Goal: Task Accomplishment & Management: Complete application form

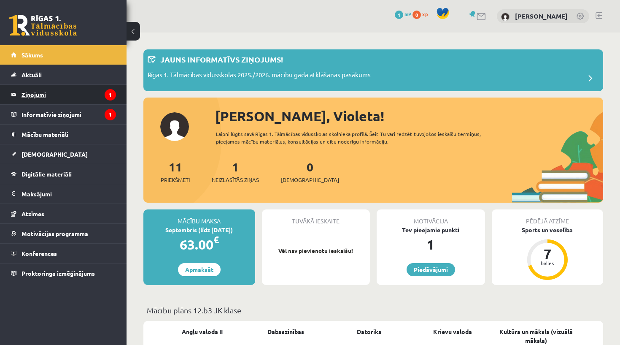
click at [68, 96] on legend "Ziņojumi 1" at bounding box center [69, 94] width 95 height 19
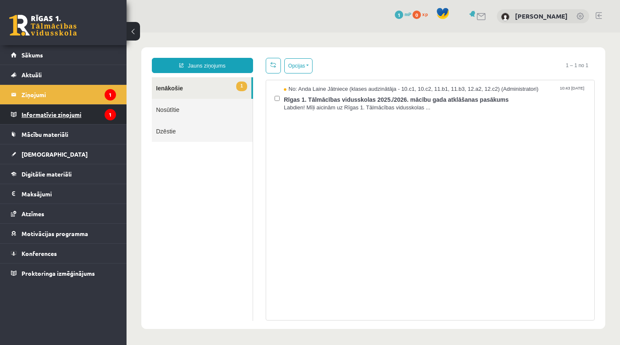
click at [47, 120] on legend "Informatīvie ziņojumi 1" at bounding box center [69, 114] width 95 height 19
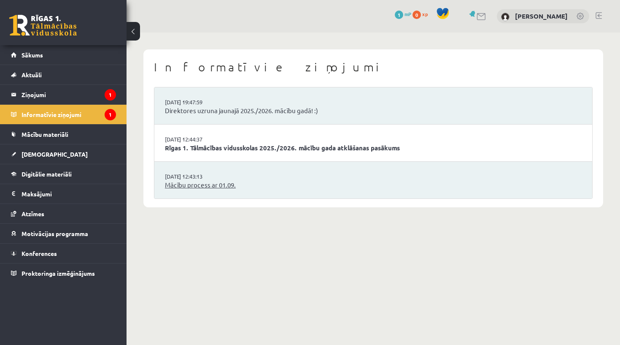
click at [203, 187] on link "Mācību process ar 01.09." at bounding box center [373, 185] width 417 height 10
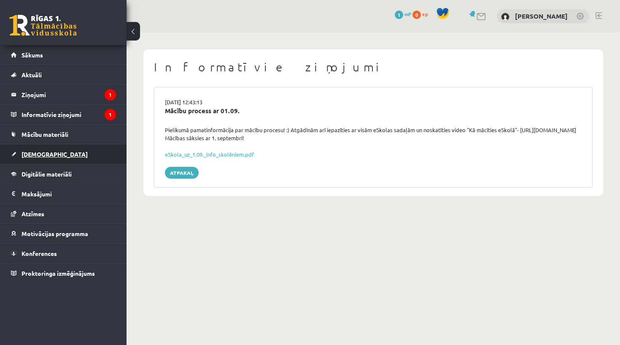
click at [67, 152] on link "[DEMOGRAPHIC_DATA]" at bounding box center [63, 153] width 105 height 19
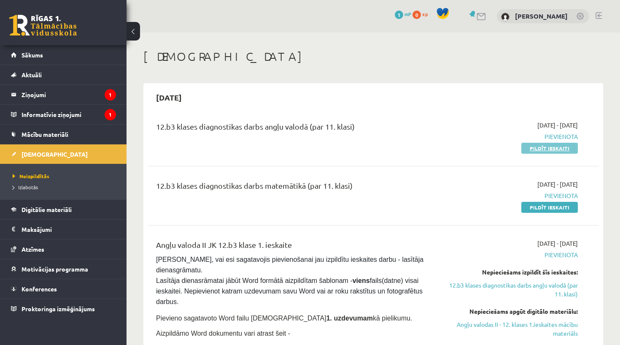
click at [541, 145] on link "Pildīt ieskaiti" at bounding box center [550, 148] width 57 height 11
click at [562, 128] on span "2025-09-01 - 2025-09-15" at bounding box center [558, 125] width 41 height 9
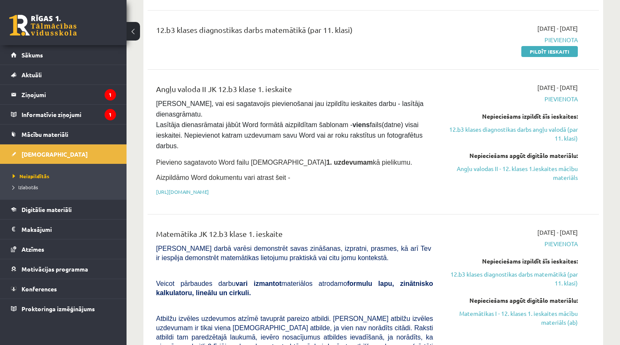
scroll to position [166, 0]
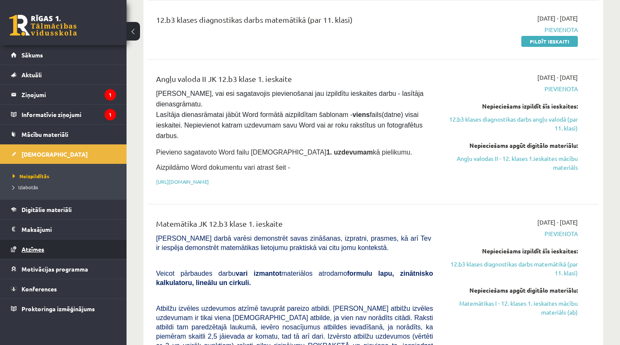
click at [66, 253] on link "Atzīmes" at bounding box center [63, 248] width 105 height 19
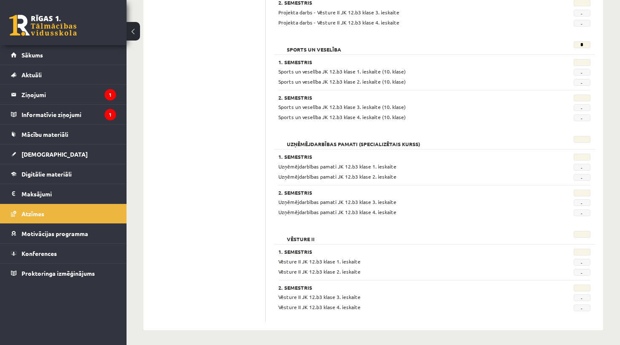
scroll to position [666, 0]
click at [77, 239] on link "Motivācijas programma" at bounding box center [63, 233] width 105 height 19
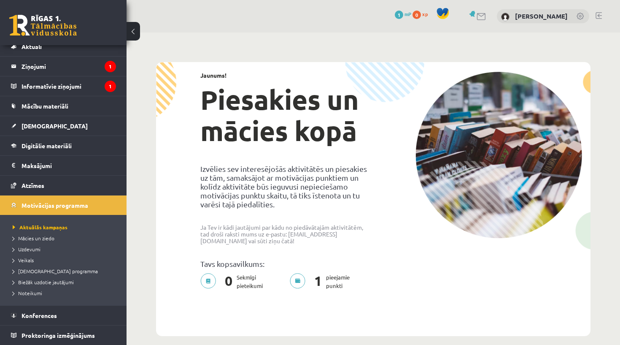
scroll to position [28, 0]
click at [77, 144] on link "Digitālie materiāli" at bounding box center [63, 145] width 105 height 19
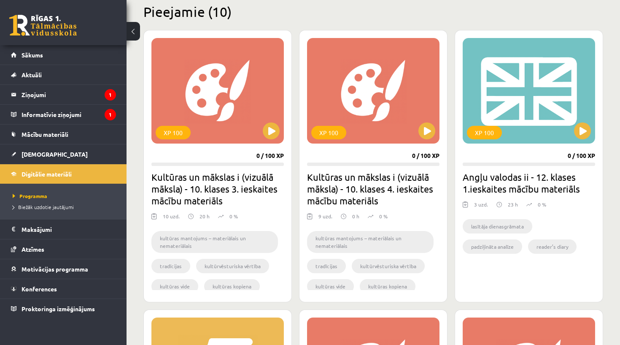
scroll to position [213, 0]
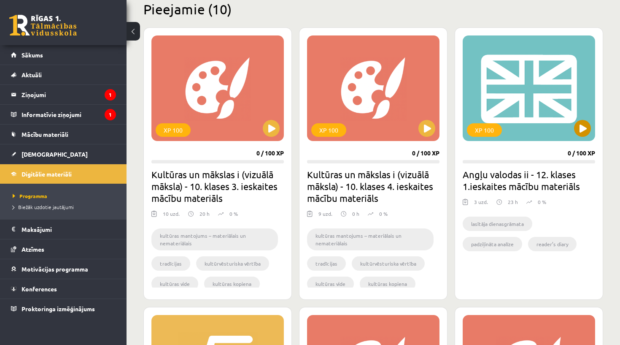
click at [487, 127] on div "XP 100" at bounding box center [484, 130] width 35 height 14
click at [485, 187] on h2 "Angļu valodas ii - 12. klases 1.ieskaites mācību materiāls" at bounding box center [529, 180] width 133 height 24
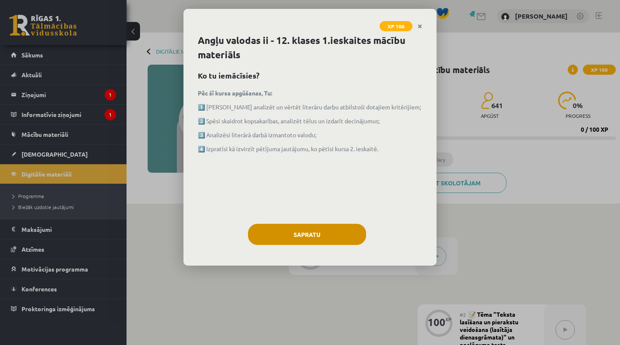
click at [335, 236] on button "Sapratu" at bounding box center [307, 234] width 118 height 21
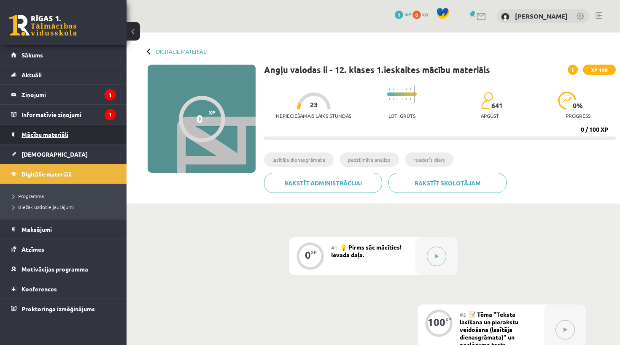
click at [66, 136] on span "Mācību materiāli" at bounding box center [45, 134] width 47 height 8
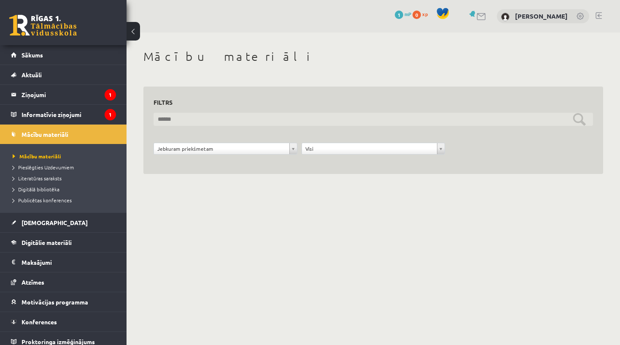
click at [190, 115] on input "text" at bounding box center [374, 119] width 440 height 13
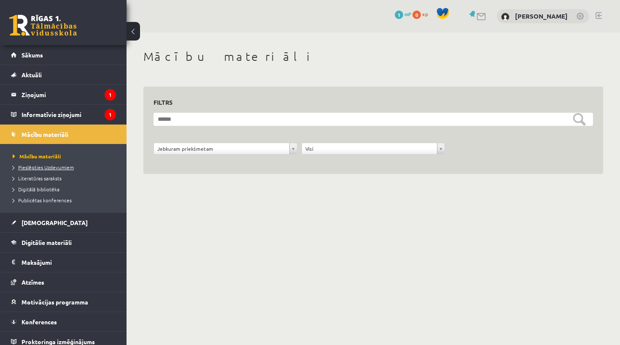
click at [50, 171] on link "Pieslēgties Uzdevumiem" at bounding box center [66, 167] width 106 height 8
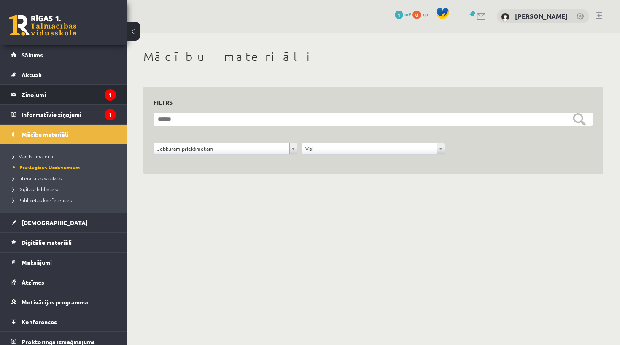
click at [62, 101] on legend "Ziņojumi 1" at bounding box center [69, 94] width 95 height 19
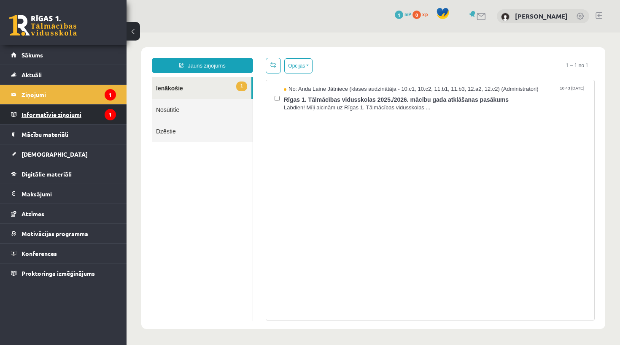
click at [64, 121] on legend "Informatīvie ziņojumi 1" at bounding box center [69, 114] width 95 height 19
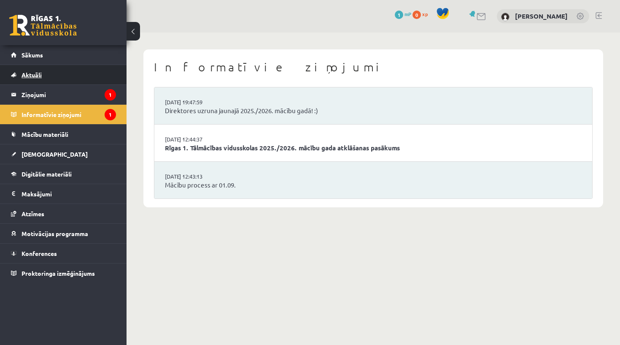
click at [65, 70] on link "Aktuāli" at bounding box center [63, 74] width 105 height 19
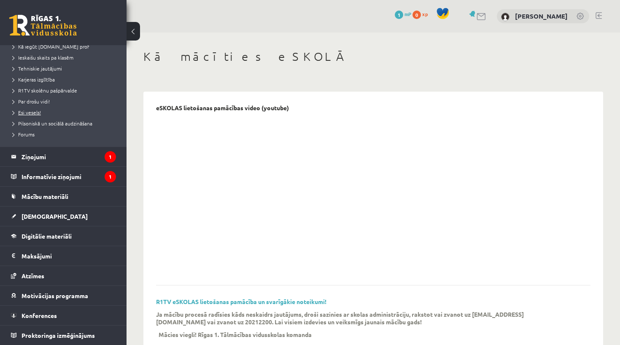
scroll to position [127, 0]
click at [61, 219] on link "[DEMOGRAPHIC_DATA]" at bounding box center [63, 215] width 105 height 19
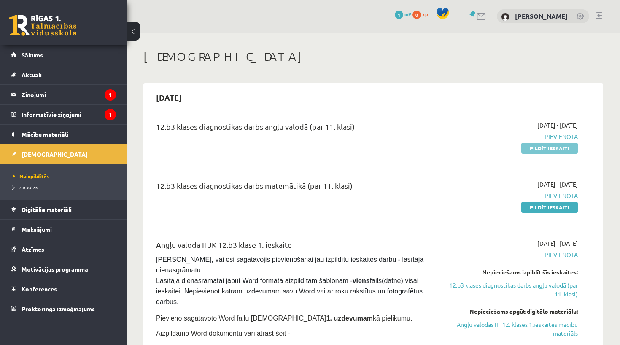
click at [556, 151] on link "Pildīt ieskaiti" at bounding box center [550, 148] width 57 height 11
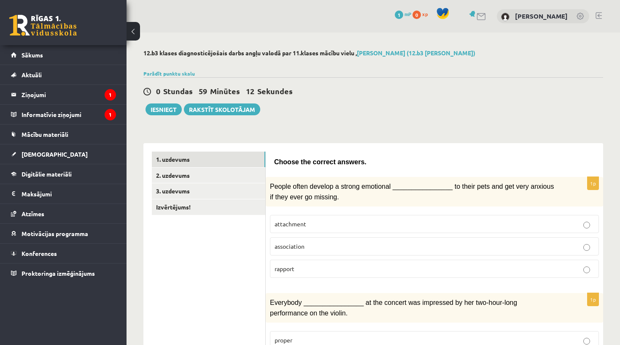
click at [346, 221] on p "attachment" at bounding box center [435, 223] width 320 height 9
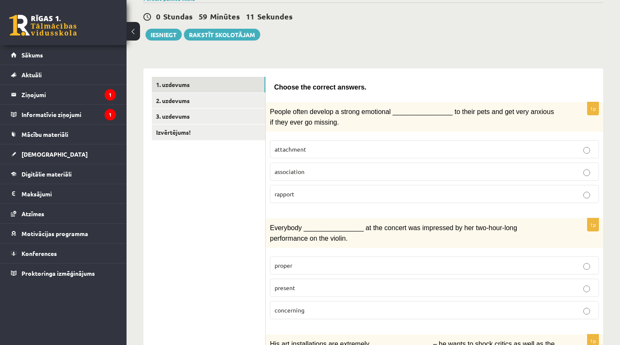
scroll to position [81, 0]
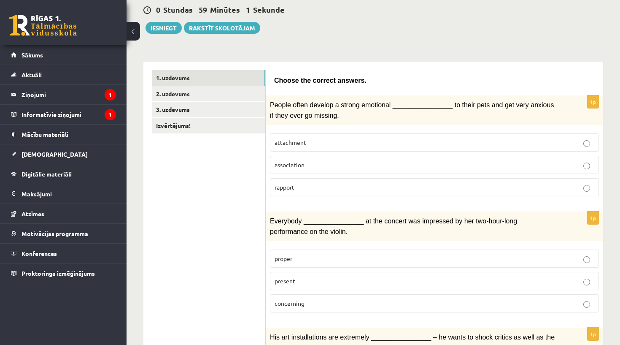
click at [311, 281] on p "present" at bounding box center [435, 280] width 320 height 9
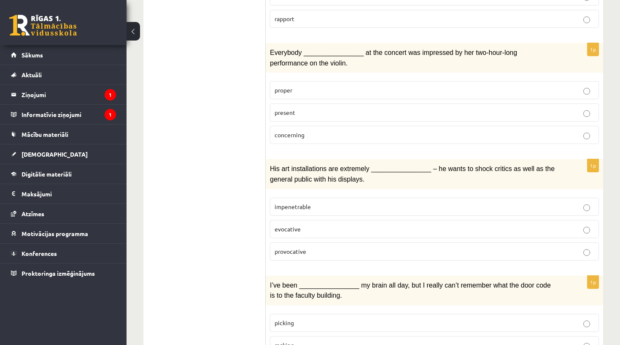
scroll to position [250, 0]
click at [300, 249] on span "provocative" at bounding box center [291, 251] width 32 height 8
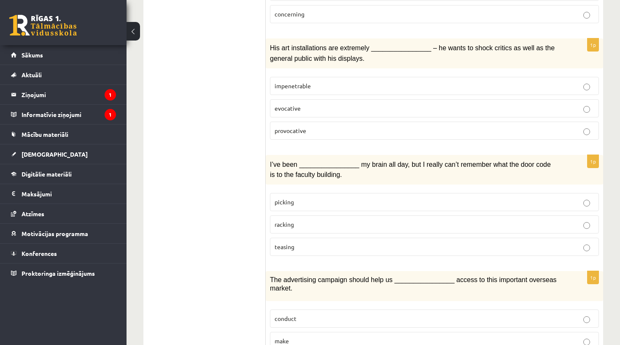
scroll to position [371, 0]
click at [318, 220] on p "racking" at bounding box center [435, 223] width 320 height 9
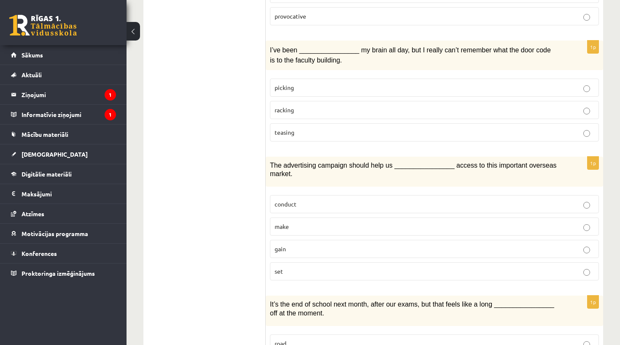
scroll to position [487, 0]
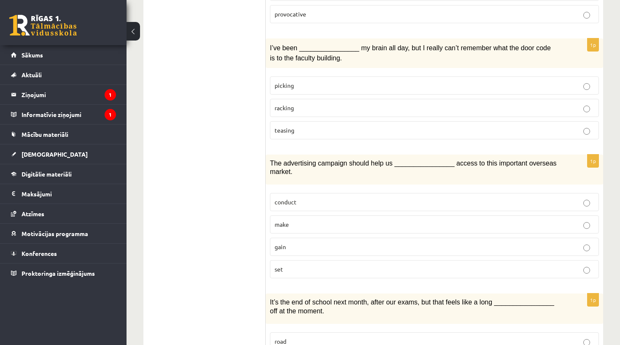
click at [311, 247] on label "gain" at bounding box center [434, 247] width 329 height 18
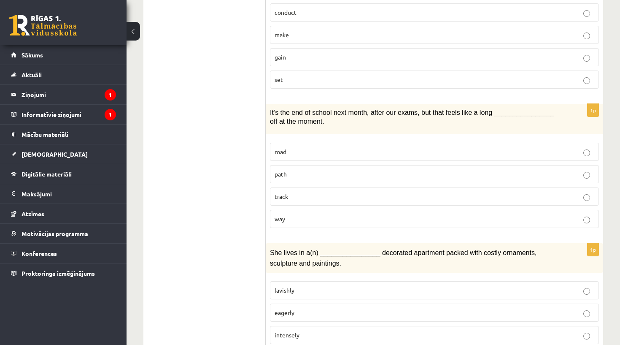
scroll to position [677, 0]
click at [327, 217] on label "way" at bounding box center [434, 218] width 329 height 18
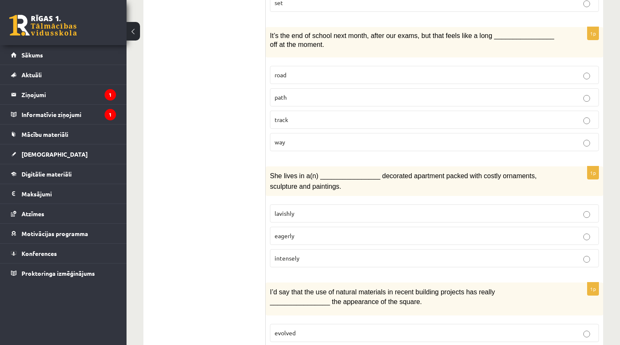
scroll to position [756, 0]
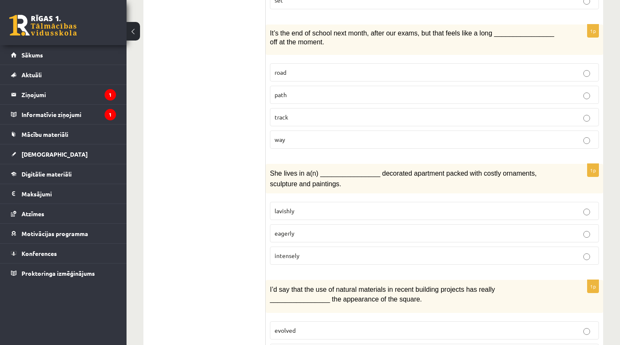
click at [378, 206] on p "lavishly" at bounding box center [435, 210] width 320 height 9
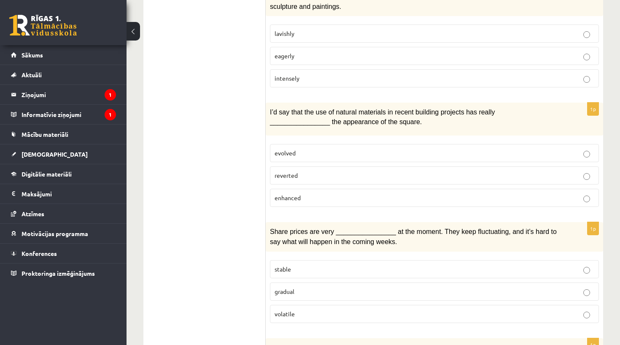
scroll to position [933, 0]
click at [337, 149] on p "evolved" at bounding box center [435, 153] width 320 height 9
click at [324, 193] on p "enhanced" at bounding box center [435, 197] width 320 height 9
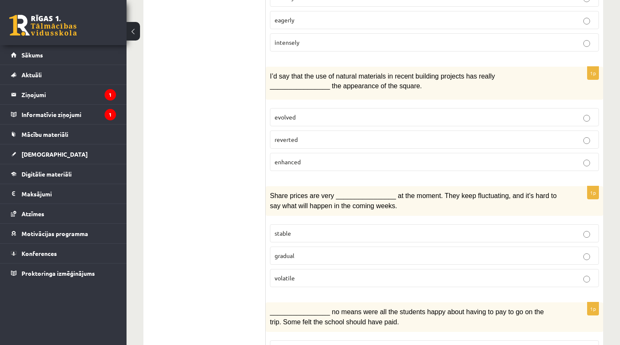
scroll to position [972, 0]
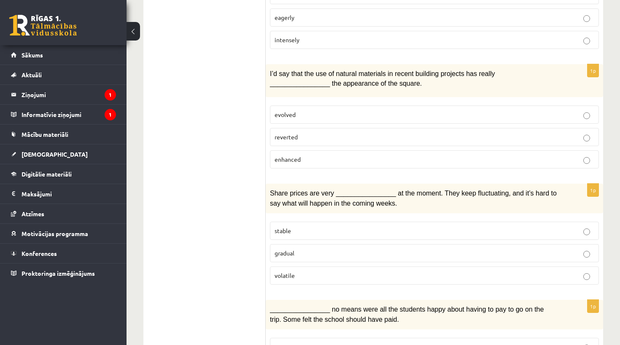
click at [315, 271] on p "volatile" at bounding box center [435, 275] width 320 height 9
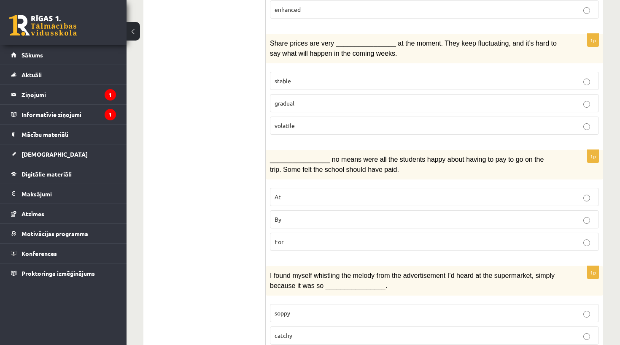
scroll to position [1123, 0]
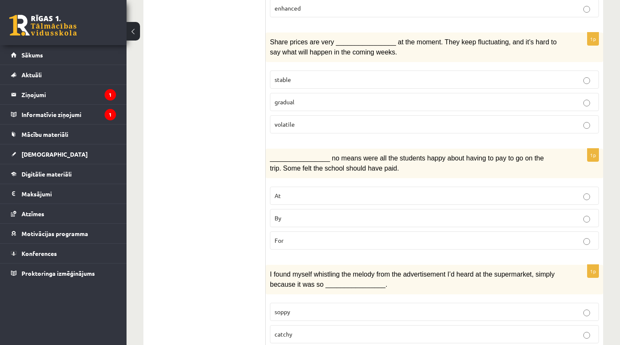
click at [319, 214] on p "By" at bounding box center [435, 218] width 320 height 9
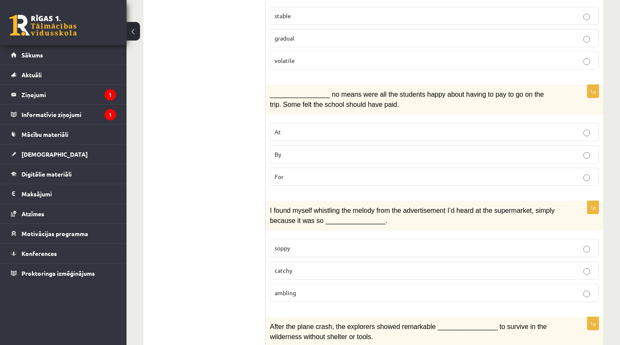
scroll to position [1186, 0]
click at [302, 267] on p "catchy" at bounding box center [435, 271] width 320 height 9
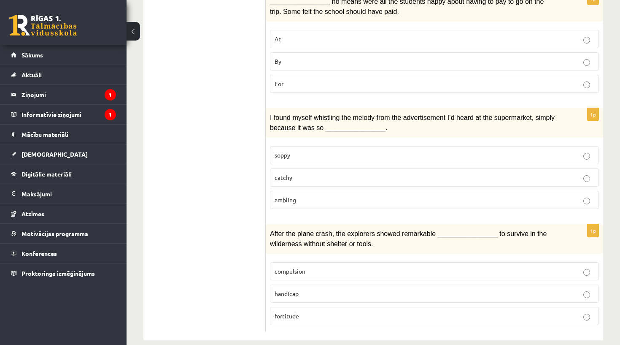
scroll to position [1279, 0]
click at [298, 312] on span "fortitude" at bounding box center [287, 316] width 24 height 8
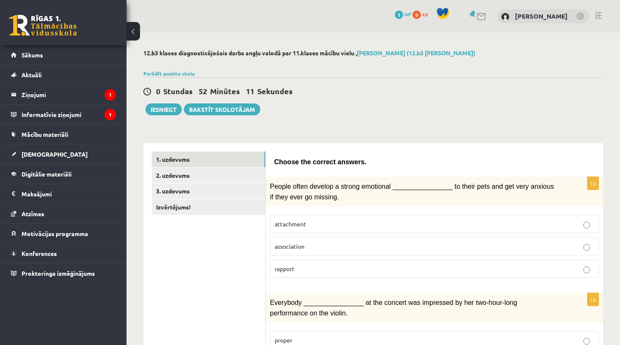
scroll to position [0, 0]
click at [219, 176] on link "2. uzdevums" at bounding box center [209, 176] width 114 height 16
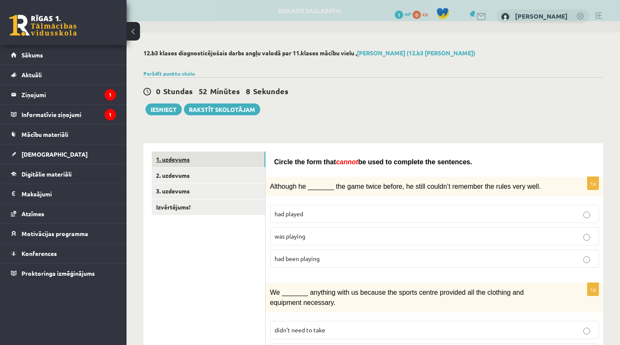
click at [213, 161] on link "1. uzdevums" at bounding box center [209, 160] width 114 height 16
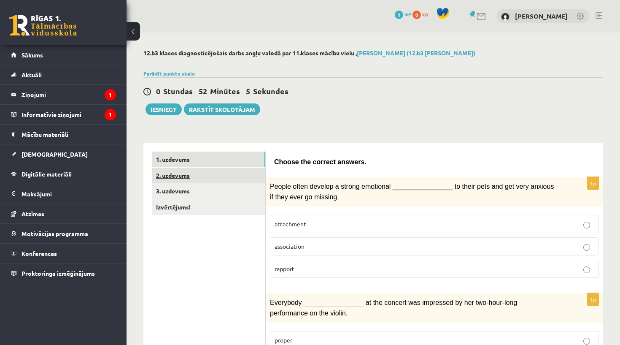
click at [185, 175] on link "2. uzdevums" at bounding box center [209, 176] width 114 height 16
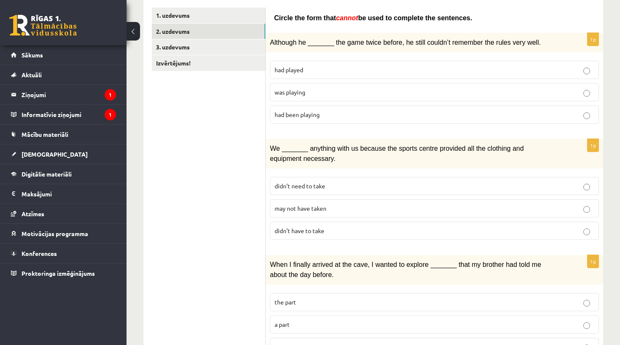
scroll to position [143, 0]
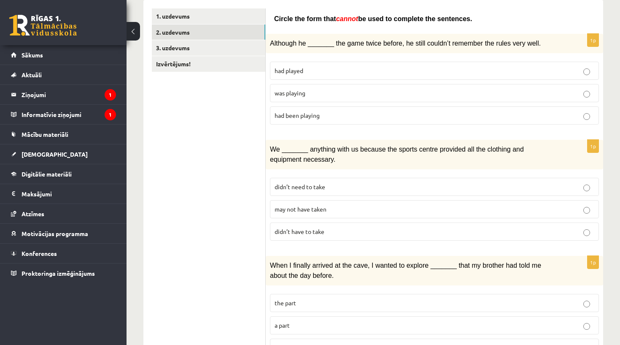
click at [295, 98] on label "was playing" at bounding box center [434, 93] width 329 height 18
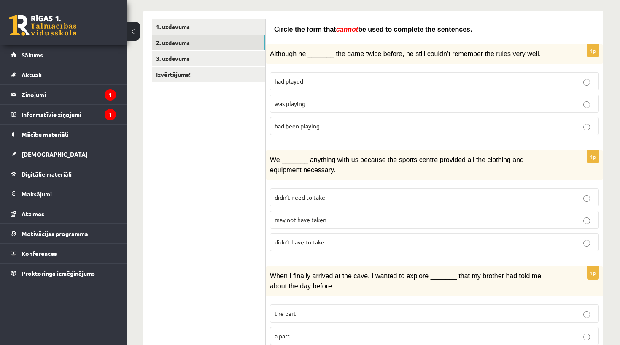
scroll to position [134, 0]
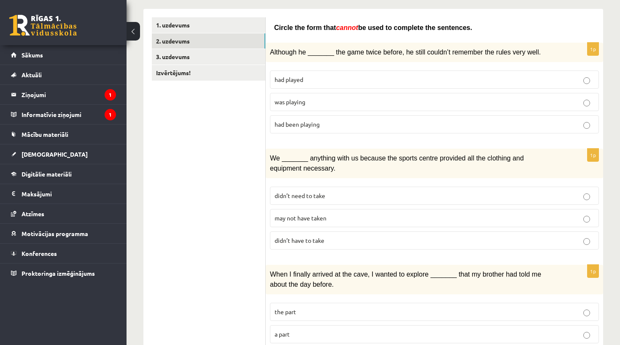
click at [330, 236] on p "didn’t have to take" at bounding box center [435, 240] width 320 height 9
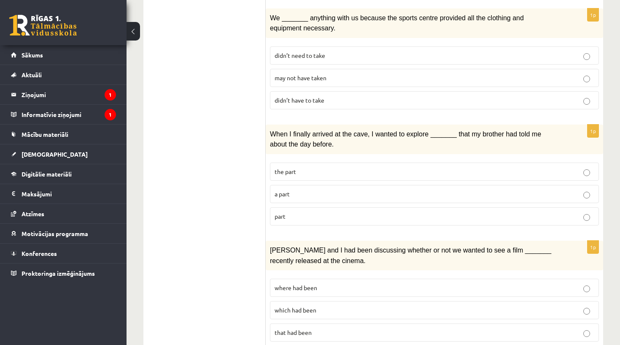
scroll to position [273, 0]
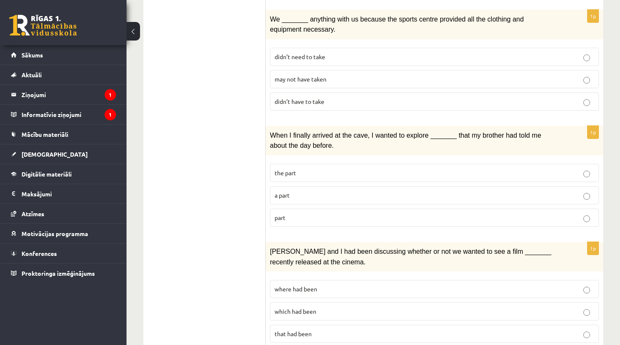
click at [315, 80] on p "may not have taken" at bounding box center [435, 79] width 320 height 9
click at [302, 216] on p "part" at bounding box center [435, 217] width 320 height 9
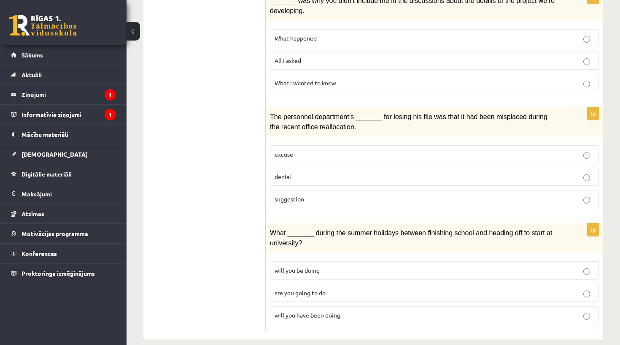
scroll to position [988, 0]
click at [315, 173] on p "denial" at bounding box center [435, 177] width 320 height 9
click at [320, 311] on span "will you have been doing" at bounding box center [308, 315] width 66 height 8
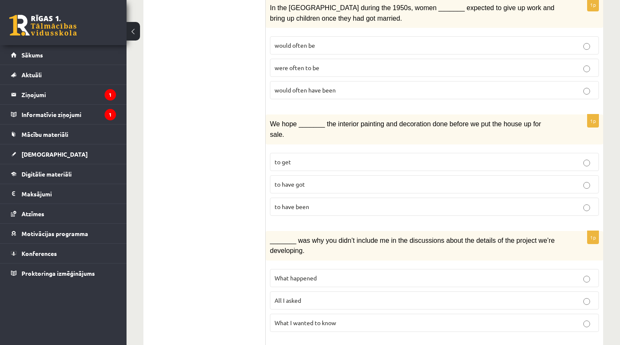
scroll to position [748, 0]
click at [319, 203] on p "to have been" at bounding box center [435, 207] width 320 height 9
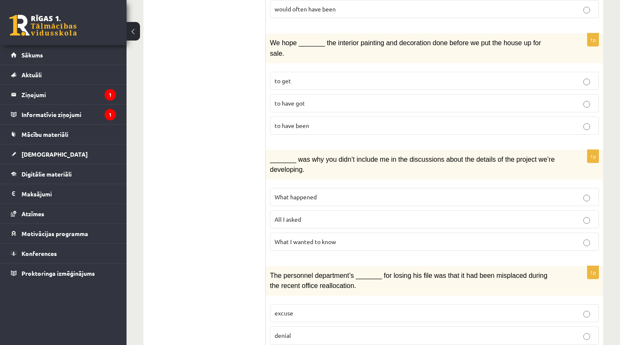
scroll to position [831, 0]
click at [314, 214] on p "All I asked" at bounding box center [435, 218] width 320 height 9
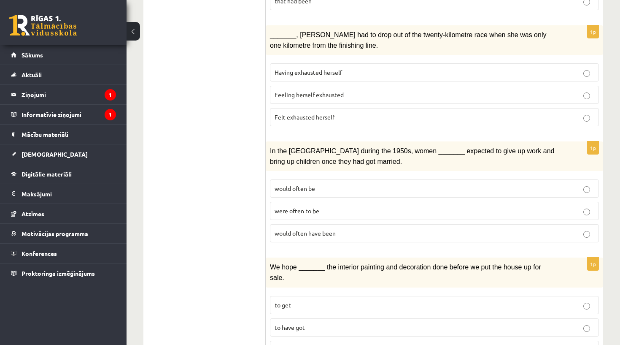
scroll to position [604, 0]
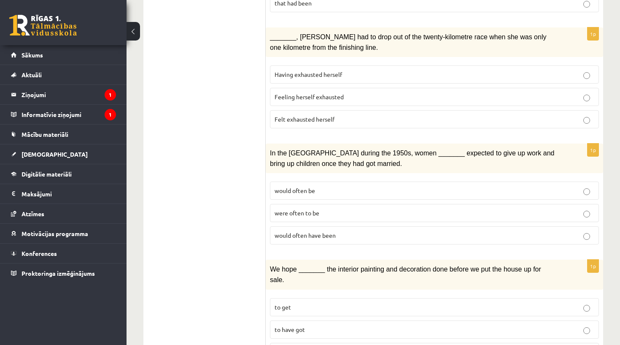
click at [361, 115] on p "Felt exhausted herself" at bounding box center [435, 119] width 320 height 9
click at [363, 231] on p "would often have been" at bounding box center [435, 235] width 320 height 9
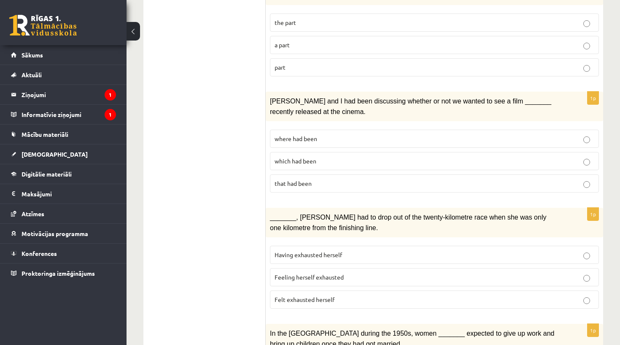
scroll to position [424, 0]
click at [342, 138] on p "where had been" at bounding box center [435, 138] width 320 height 9
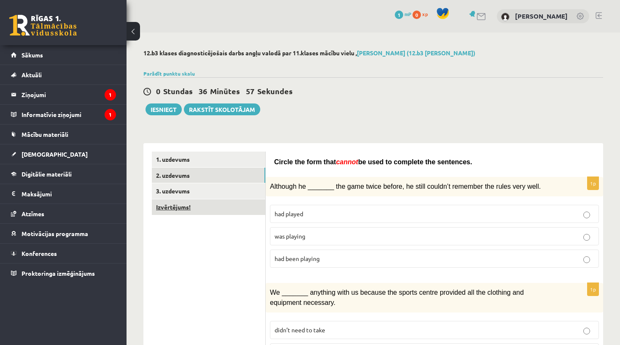
scroll to position [0, 0]
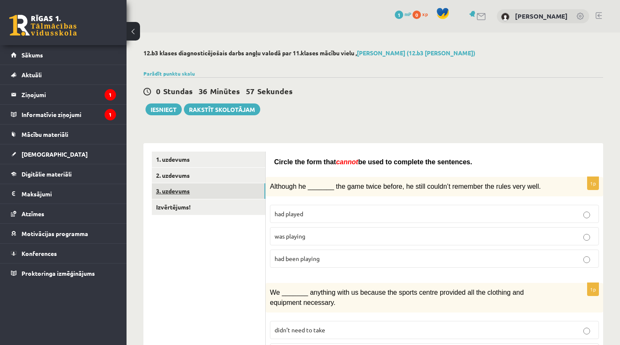
click at [188, 192] on link "3. uzdevums" at bounding box center [209, 191] width 114 height 16
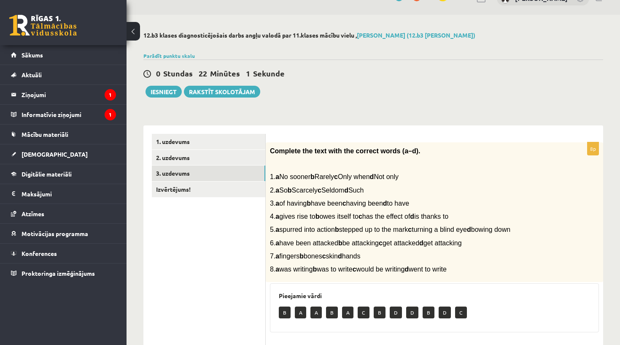
scroll to position [15, 0]
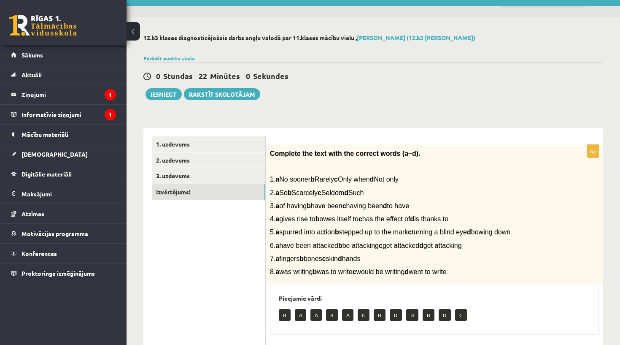
click at [219, 197] on link "Izvērtējums!" at bounding box center [209, 192] width 114 height 16
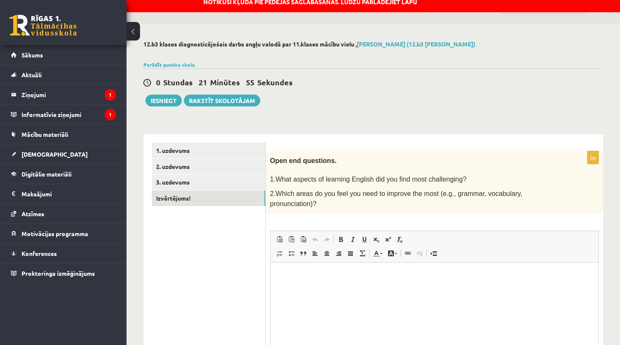
scroll to position [0, 0]
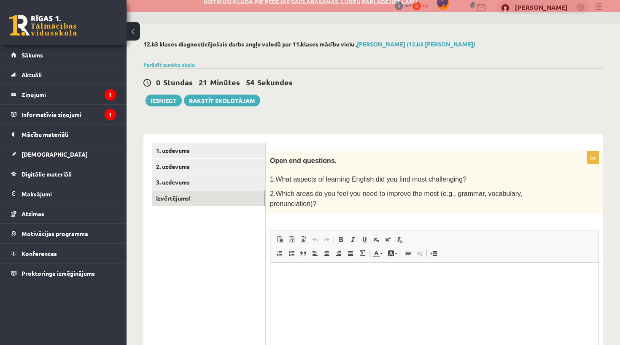
click at [292, 288] on html at bounding box center [435, 275] width 328 height 26
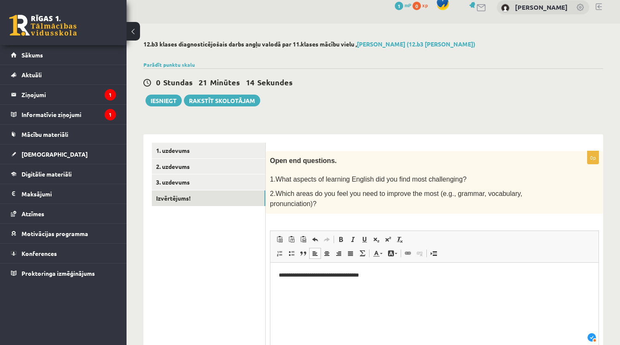
click at [299, 274] on p "**********" at bounding box center [434, 275] width 311 height 8
click at [383, 276] on p "**********" at bounding box center [434, 275] width 311 height 8
click at [593, 337] on lt-div at bounding box center [592, 337] width 8 height 8
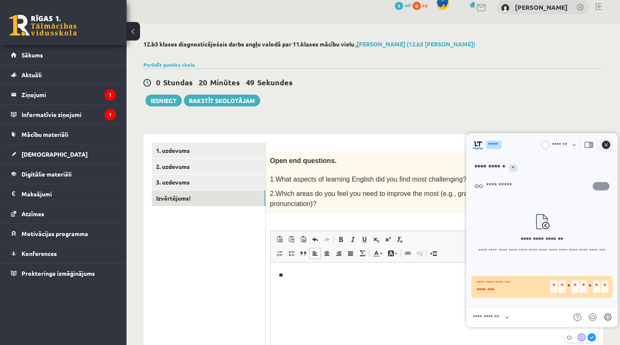
click at [609, 144] on lt-span at bounding box center [606, 145] width 8 height 8
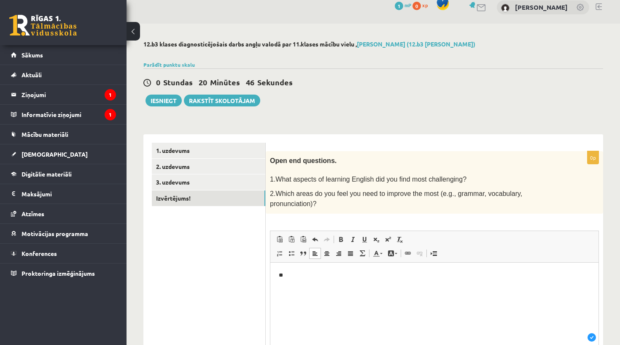
click at [375, 276] on p "**" at bounding box center [434, 275] width 311 height 8
click at [299, 278] on p "**" at bounding box center [434, 275] width 311 height 8
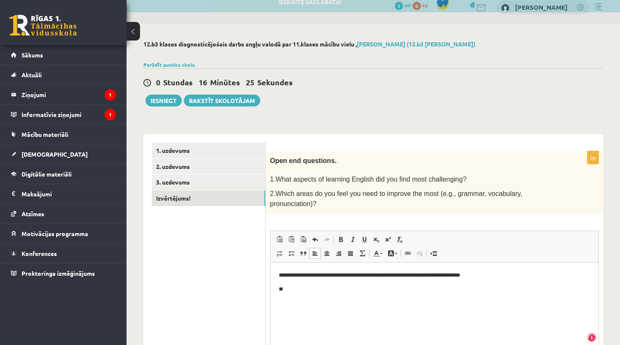
click at [435, 274] on p "**********" at bounding box center [434, 275] width 311 height 8
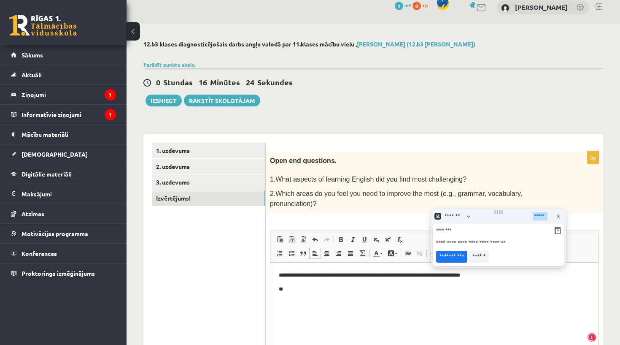
click at [450, 255] on lt-span "** * ********" at bounding box center [451, 257] width 31 height 12
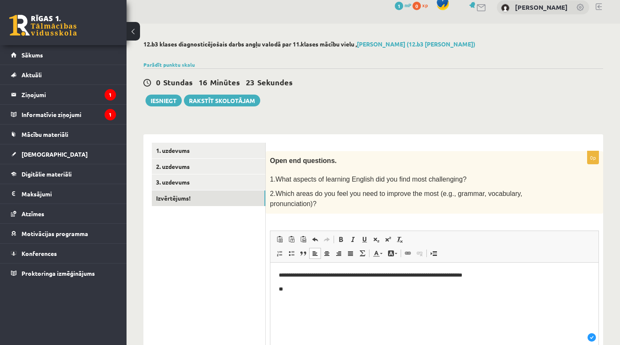
click at [499, 282] on body "**********" at bounding box center [434, 282] width 311 height 22
click at [497, 275] on p "**********" at bounding box center [434, 275] width 311 height 8
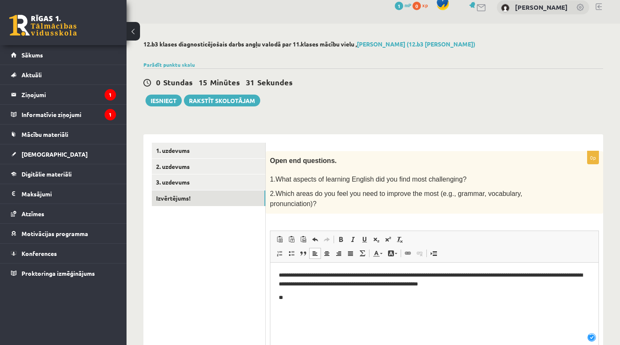
click at [411, 295] on p "**" at bounding box center [434, 297] width 311 height 8
click at [451, 299] on p "**********" at bounding box center [434, 297] width 311 height 8
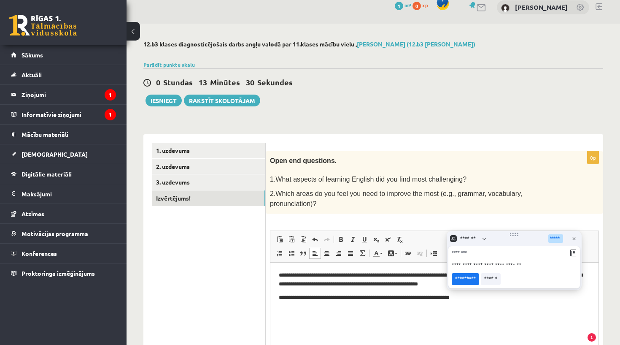
click at [464, 280] on lt-span "***** * ***" at bounding box center [465, 279] width 27 height 12
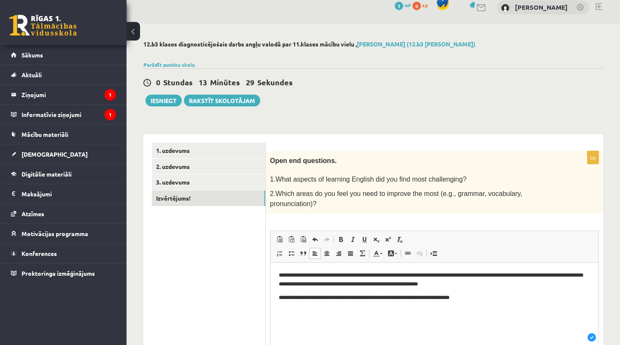
click at [488, 299] on p "**********" at bounding box center [434, 297] width 311 height 8
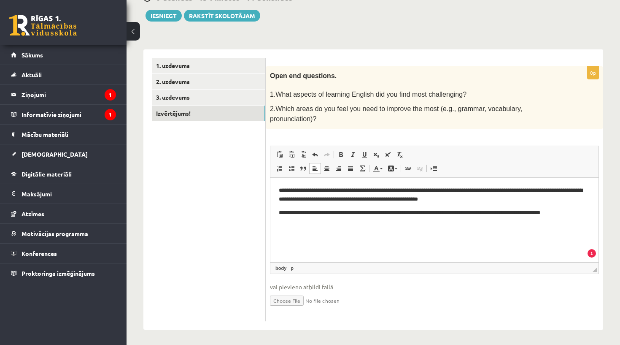
scroll to position [93, 0]
click at [564, 214] on p "**********" at bounding box center [434, 213] width 311 height 8
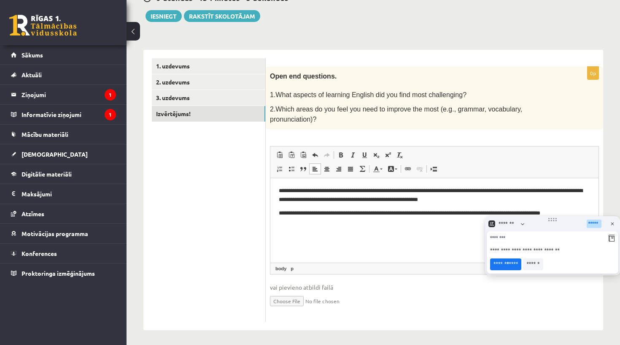
click at [509, 265] on lt-strong "*" at bounding box center [508, 263] width 2 height 7
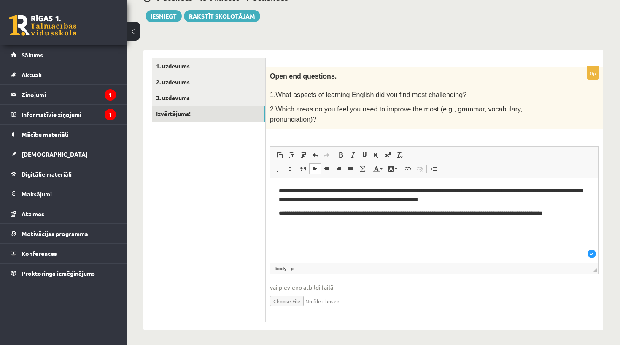
click at [490, 225] on html "**********" at bounding box center [435, 202] width 328 height 48
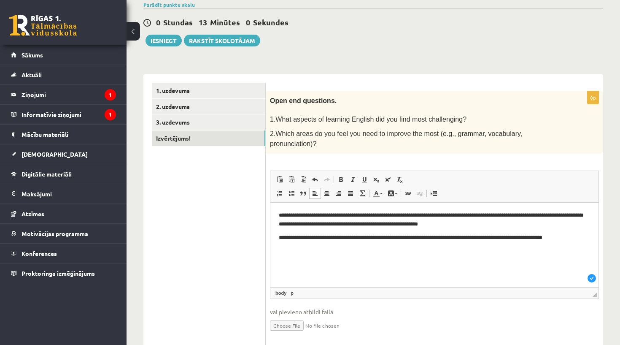
scroll to position [63, 0]
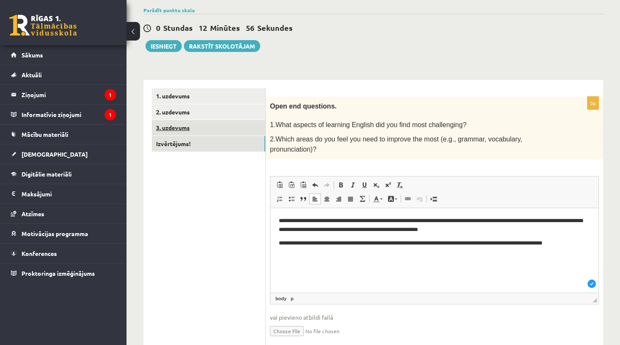
click at [214, 134] on link "3. uzdevums" at bounding box center [209, 128] width 114 height 16
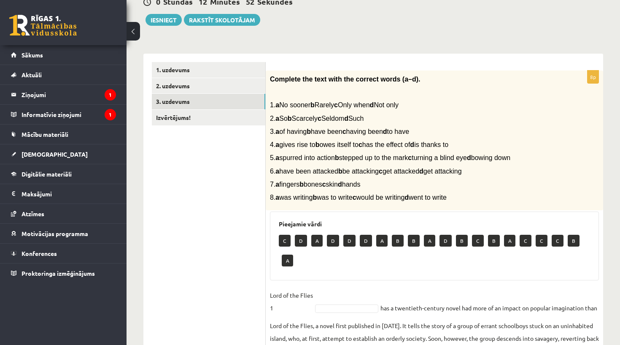
scroll to position [86, 0]
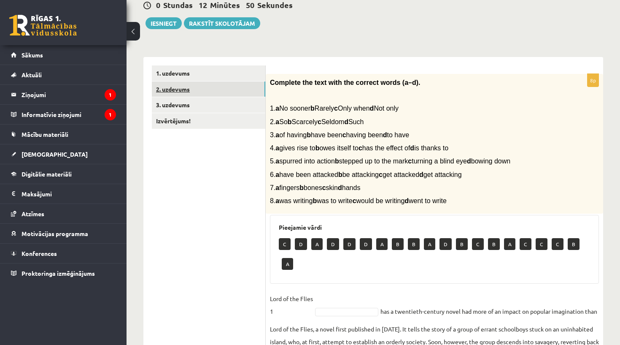
click at [206, 87] on link "2. uzdevums" at bounding box center [209, 89] width 114 height 16
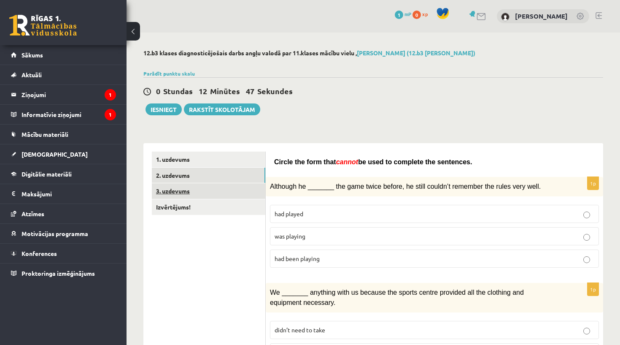
scroll to position [0, 0]
click at [191, 188] on link "3. uzdevums" at bounding box center [209, 191] width 114 height 16
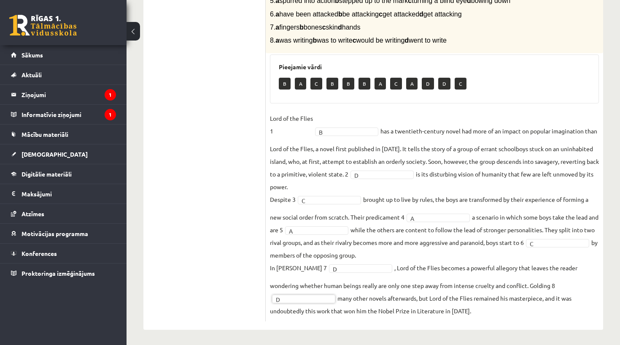
scroll to position [246, 0]
click at [474, 341] on div "12.b3 klases diagnosticējošais darbs angļu valodā par 11.klases mācību vielu , …" at bounding box center [374, 66] width 494 height 561
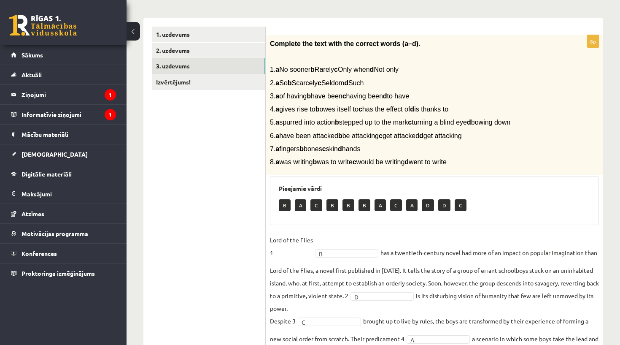
scroll to position [65, 0]
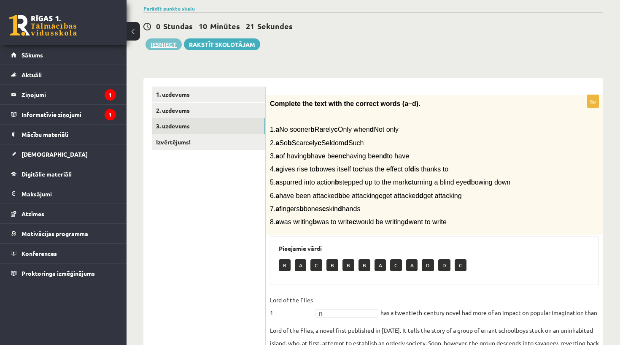
click at [163, 49] on button "Iesniegt" at bounding box center [164, 44] width 36 height 12
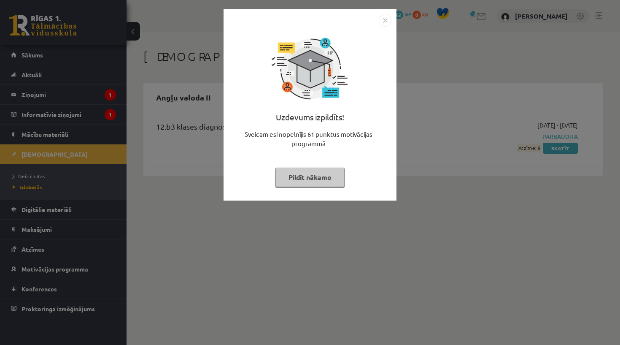
click at [387, 19] on img "Close" at bounding box center [385, 20] width 13 height 13
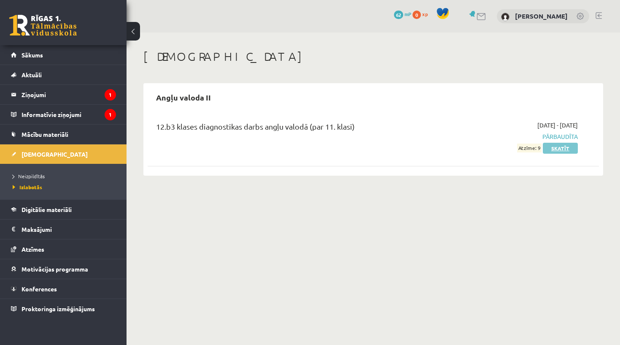
click at [556, 147] on link "Skatīt" at bounding box center [560, 148] width 35 height 11
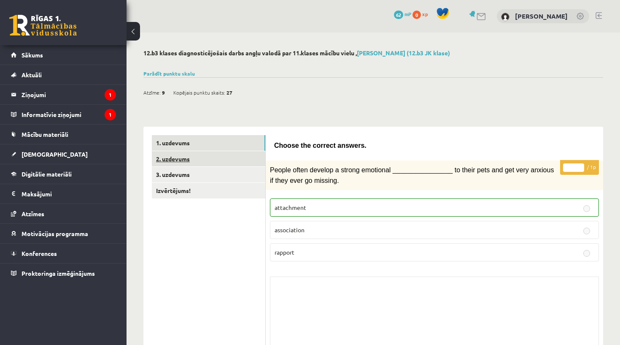
click at [217, 157] on link "2. uzdevums" at bounding box center [209, 159] width 114 height 16
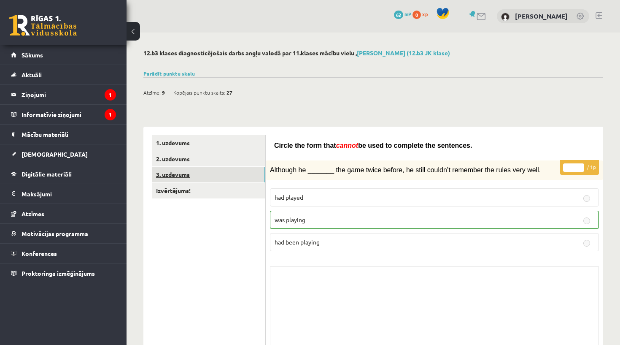
click at [204, 178] on link "3. uzdevums" at bounding box center [209, 175] width 114 height 16
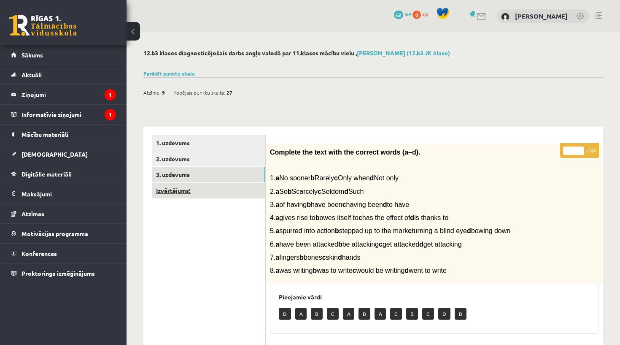
click at [203, 191] on link "Izvērtējums!" at bounding box center [209, 191] width 114 height 16
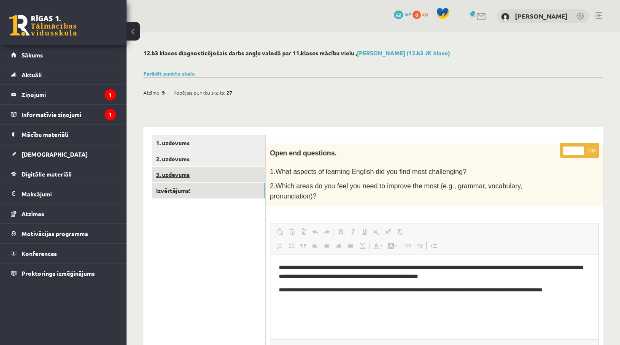
click at [183, 174] on link "3. uzdevums" at bounding box center [209, 175] width 114 height 16
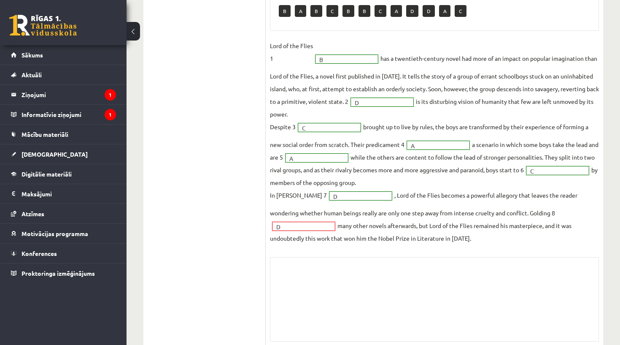
scroll to position [302, 0]
click at [282, 218] on fieldset "Lord of the Flies 1 B * has a twentieth-century novel had more of an impact on …" at bounding box center [434, 142] width 329 height 205
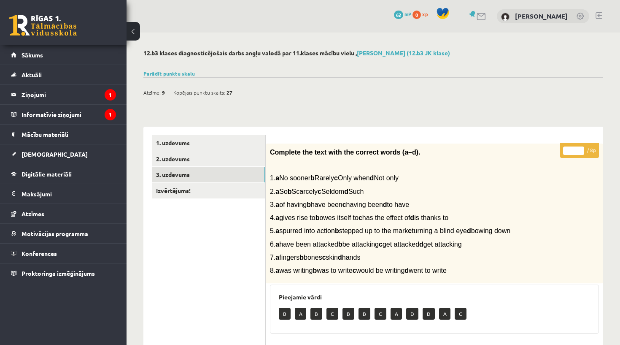
scroll to position [0, 0]
click at [225, 155] on link "2. uzdevums" at bounding box center [209, 159] width 114 height 16
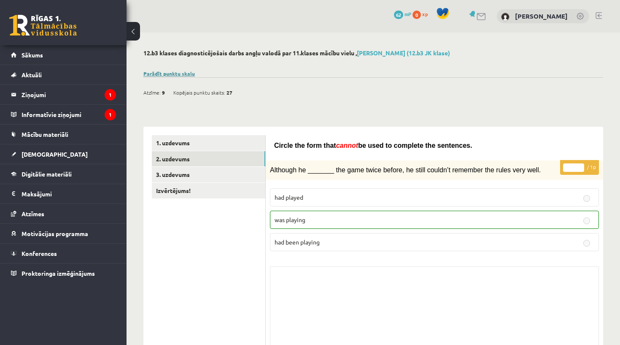
click at [154, 73] on link "Parādīt punktu skalu" at bounding box center [169, 73] width 51 height 7
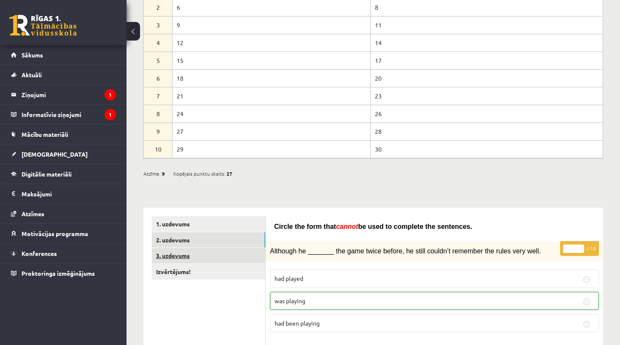
scroll to position [117, 0]
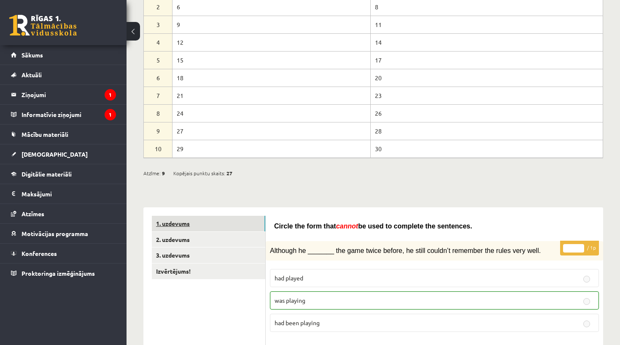
click at [181, 225] on link "1. uzdevums" at bounding box center [209, 224] width 114 height 16
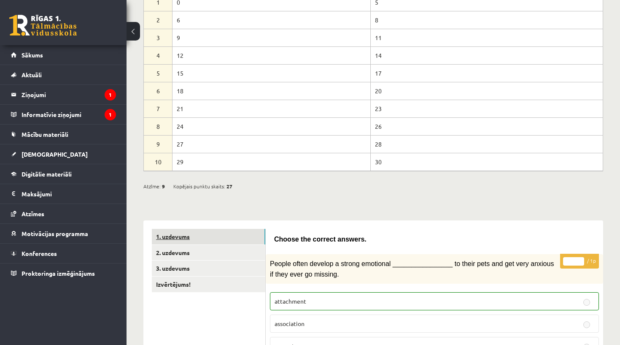
scroll to position [105, 0]
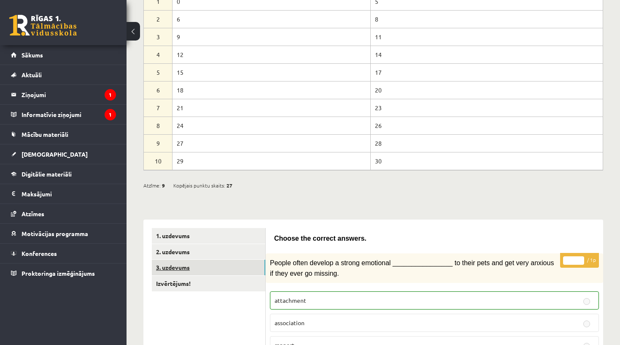
click at [197, 264] on link "3. uzdevums" at bounding box center [209, 268] width 114 height 16
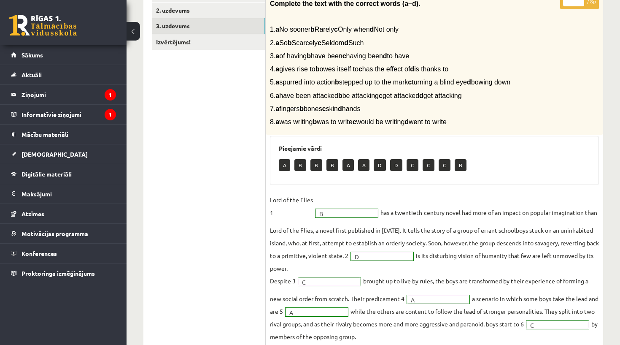
scroll to position [178, 0]
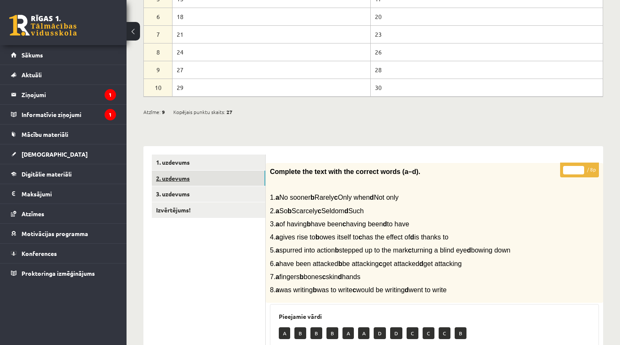
click at [161, 182] on link "2. uzdevums" at bounding box center [209, 179] width 114 height 16
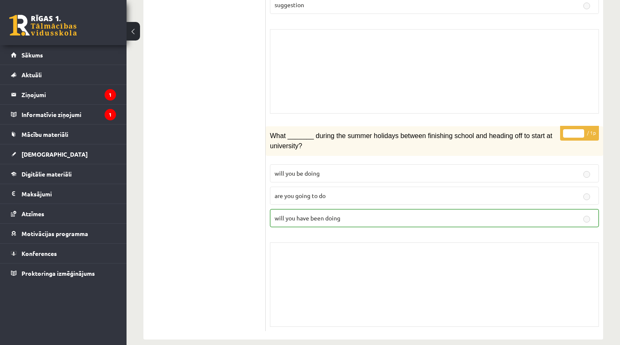
scroll to position [2140, 0]
click at [92, 132] on link "Mācību materiāli" at bounding box center [63, 134] width 105 height 19
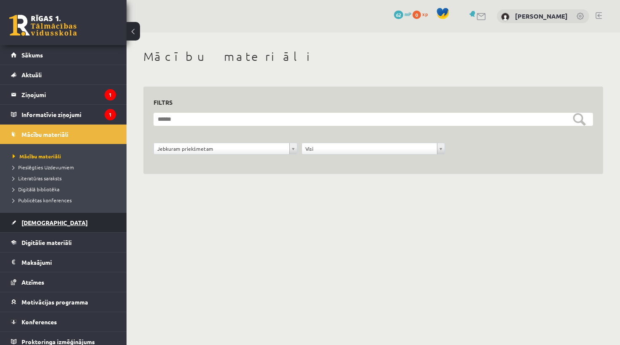
click at [68, 224] on link "[DEMOGRAPHIC_DATA]" at bounding box center [63, 222] width 105 height 19
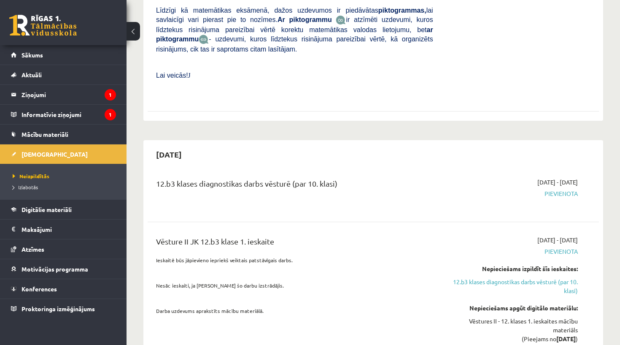
scroll to position [550, 0]
click at [559, 188] on span "Pievienota" at bounding box center [512, 192] width 132 height 9
click at [549, 188] on span "Pievienota" at bounding box center [512, 192] width 132 height 9
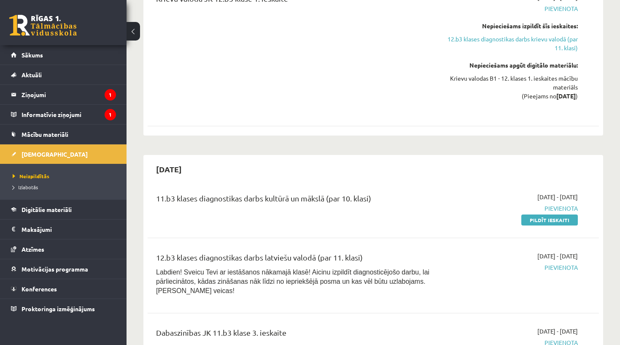
scroll to position [1053, 0]
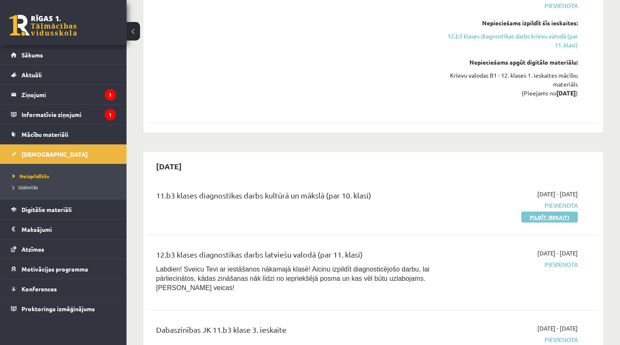
click at [547, 211] on link "Pildīt ieskaiti" at bounding box center [550, 216] width 57 height 11
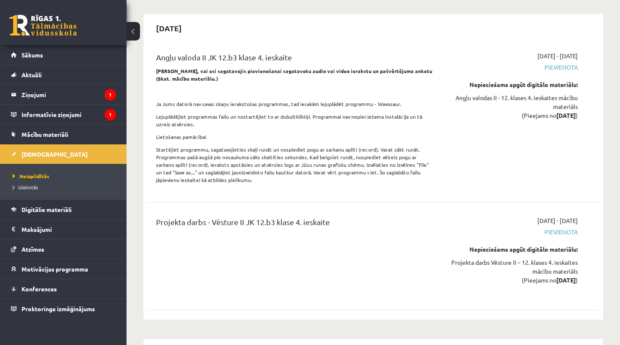
scroll to position [4700, 0]
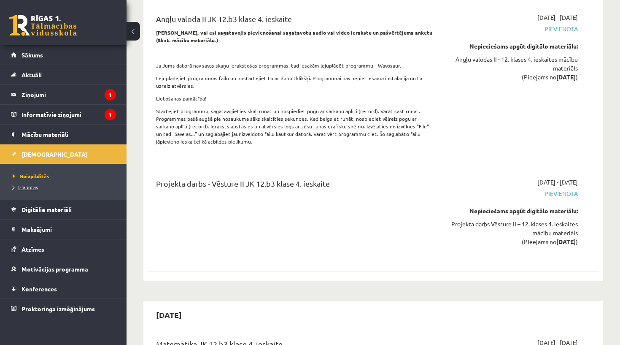
click at [31, 190] on link "Izlabotās" at bounding box center [66, 187] width 106 height 8
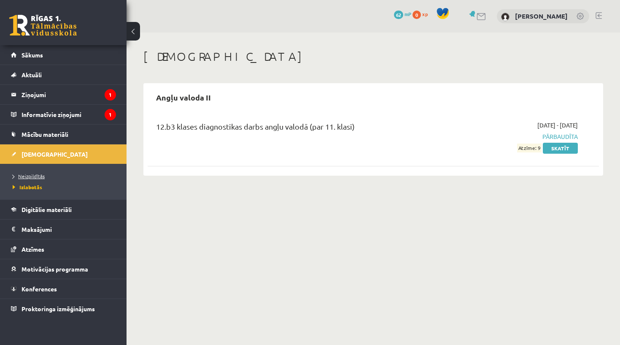
click at [32, 176] on span "Neizpildītās" at bounding box center [29, 176] width 32 height 7
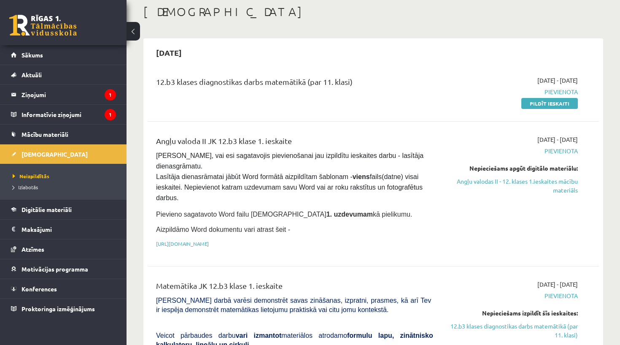
scroll to position [47, 0]
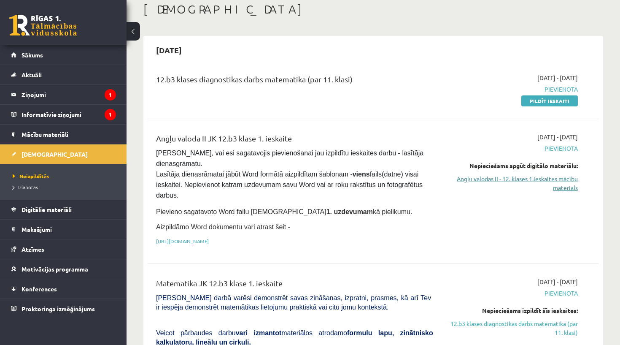
click at [491, 181] on link "Angļu valodas II - 12. klases 1.ieskaites mācību materiāls" at bounding box center [512, 183] width 132 height 18
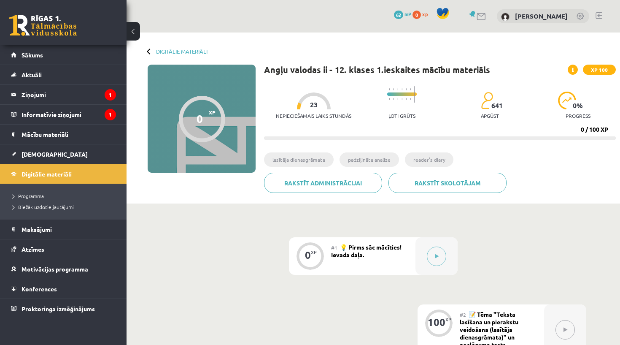
click at [420, 162] on li "reader’s diary" at bounding box center [429, 159] width 49 height 14
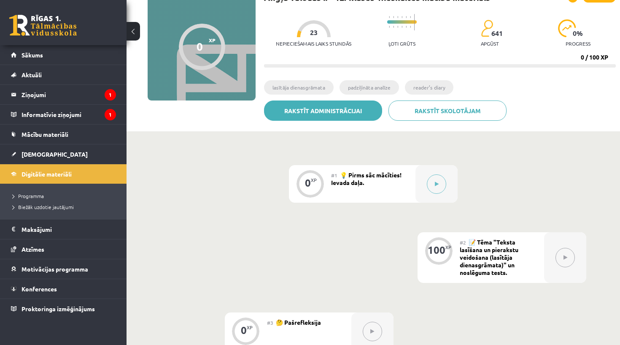
scroll to position [74, 0]
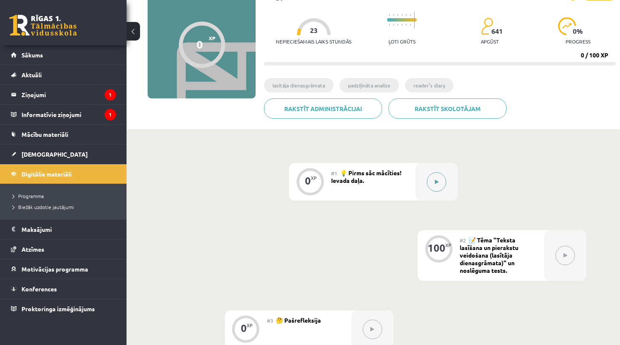
click at [433, 184] on button at bounding box center [436, 181] width 19 height 19
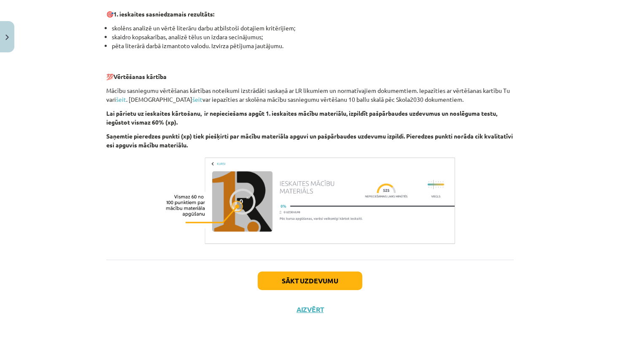
scroll to position [545, 0]
click at [331, 285] on button "Sākt uzdevumu" at bounding box center [310, 280] width 105 height 19
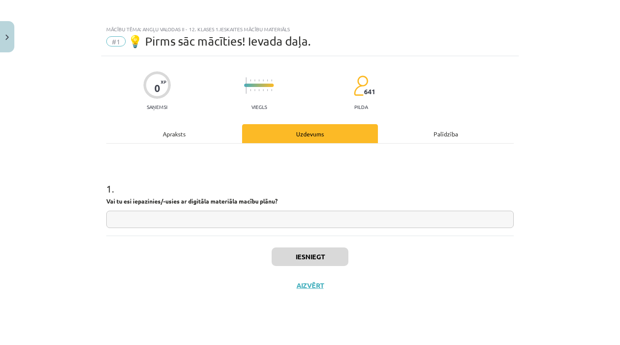
scroll to position [0, 0]
click at [309, 225] on input "text" at bounding box center [310, 219] width 408 height 17
click at [305, 289] on button "Aizvērt" at bounding box center [310, 285] width 32 height 8
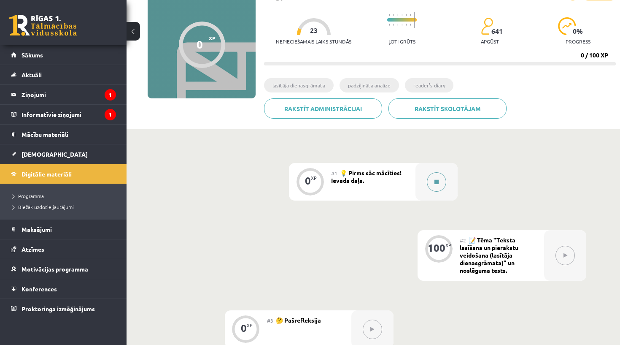
click at [439, 179] on button at bounding box center [436, 181] width 19 height 19
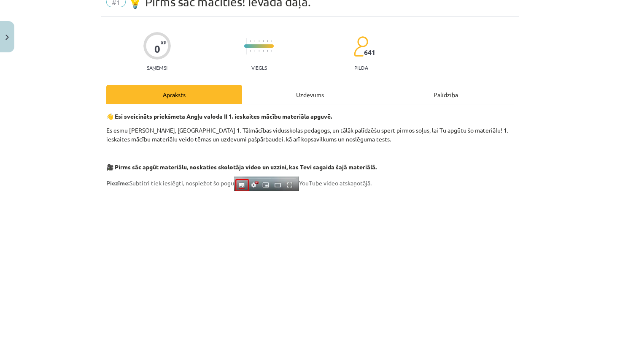
scroll to position [41, 0]
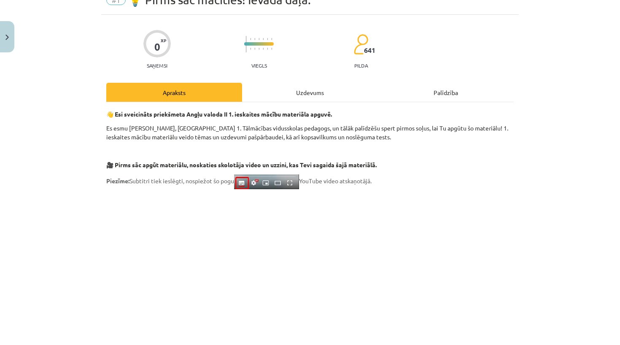
click at [314, 94] on div "Uzdevums" at bounding box center [310, 92] width 136 height 19
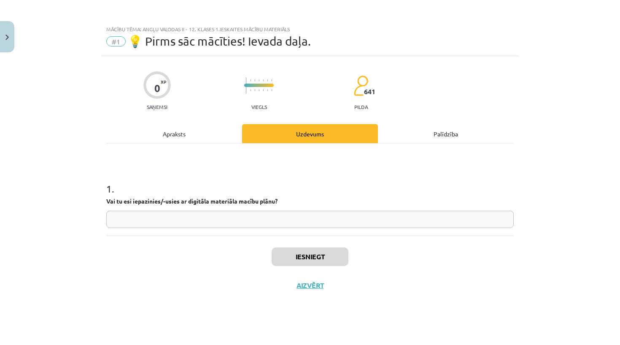
scroll to position [0, 0]
click at [420, 134] on div "Palīdzība" at bounding box center [446, 133] width 136 height 19
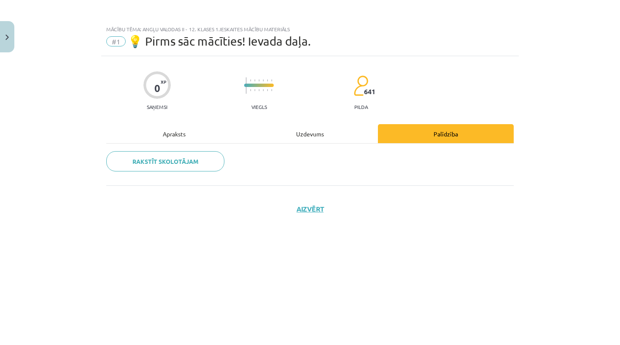
click at [341, 126] on div "Uzdevums" at bounding box center [310, 133] width 136 height 19
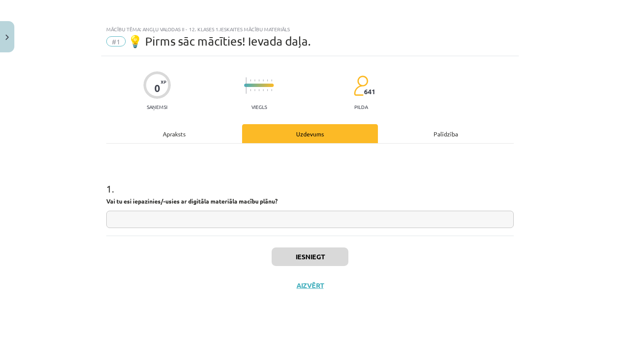
click at [211, 126] on div "Apraksts" at bounding box center [174, 133] width 136 height 19
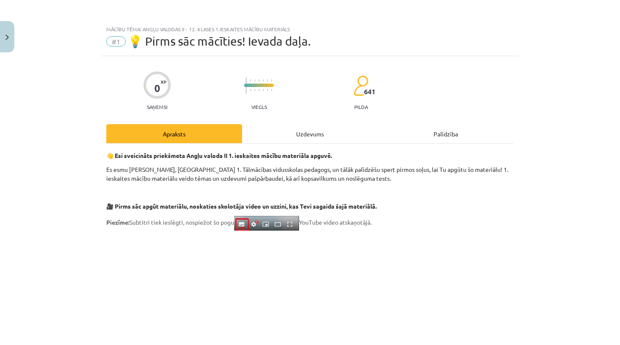
click at [294, 131] on div "Uzdevums" at bounding box center [310, 133] width 136 height 19
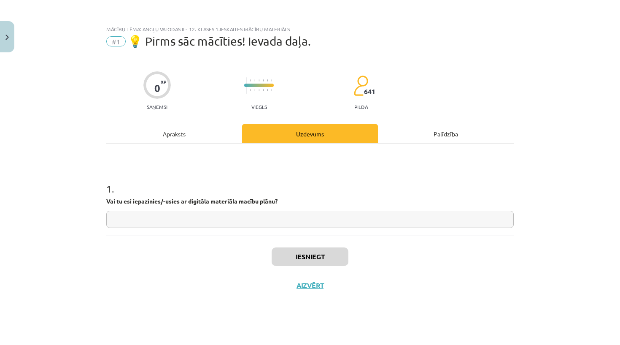
click at [263, 219] on input "text" at bounding box center [310, 219] width 408 height 17
type input "**"
click at [311, 263] on button "Iesniegt" at bounding box center [310, 256] width 77 height 19
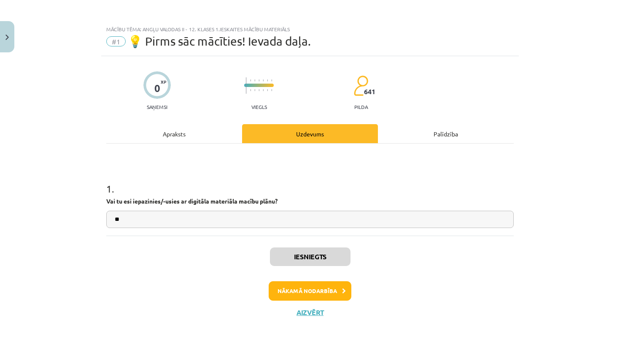
click at [326, 293] on button "Nākamā nodarbība" at bounding box center [310, 290] width 83 height 19
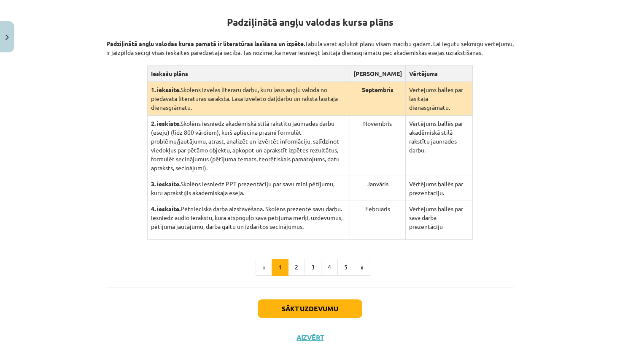
scroll to position [164, 0]
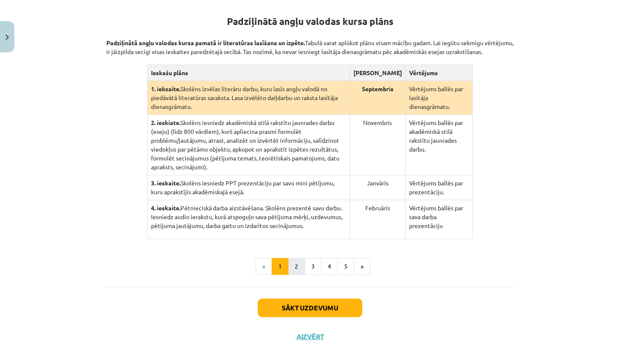
click at [298, 275] on button "2" at bounding box center [296, 266] width 17 height 17
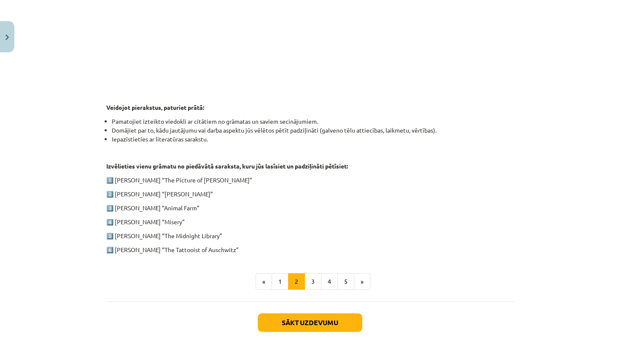
scroll to position [345, 0]
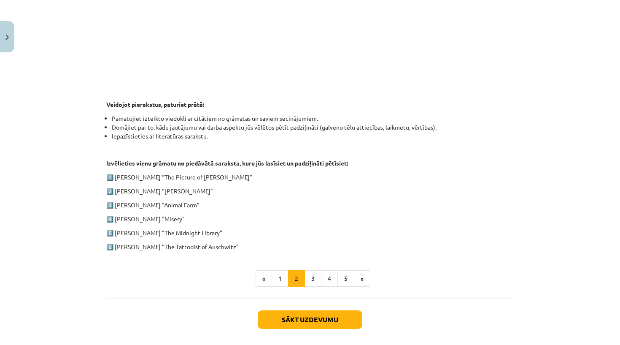
click at [290, 314] on button "Sākt uzdevumu" at bounding box center [310, 319] width 105 height 19
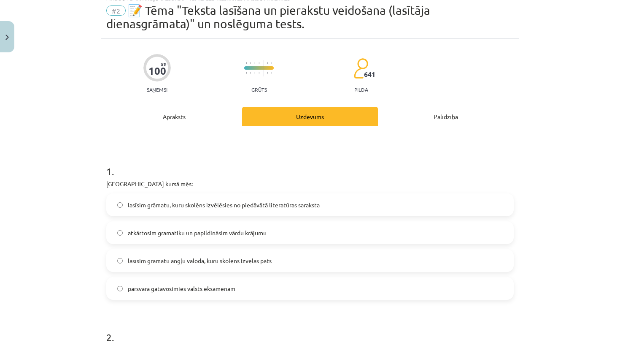
scroll to position [21, 0]
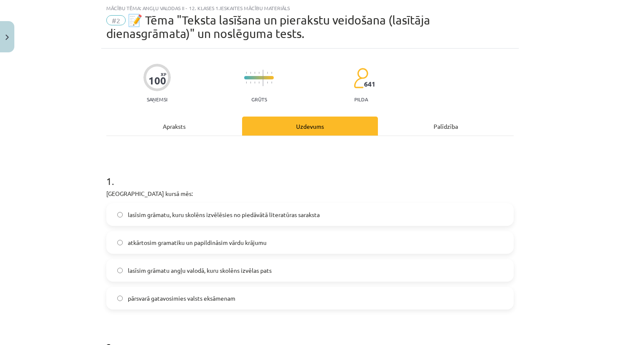
click at [267, 217] on span "lasīsim grāmatu, kuru skolēns izvēlēsies no piedāvātā literatūras saraksta" at bounding box center [224, 214] width 192 height 9
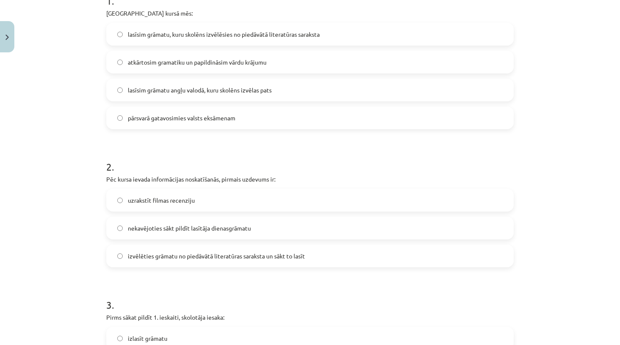
scroll to position [204, 0]
